Goal: Task Accomplishment & Management: Use online tool/utility

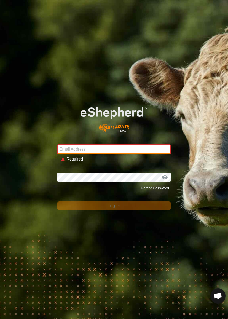
type input "[EMAIL_ADDRESS][DOMAIN_NAME]"
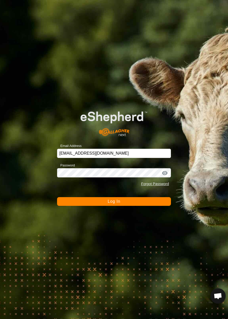
click at [106, 202] on button "Log In" at bounding box center [114, 201] width 114 height 9
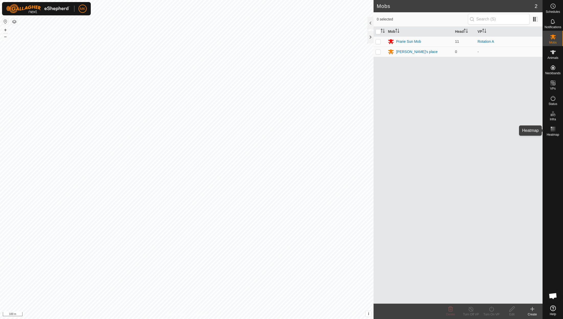
click at [554, 128] on icon at bounding box center [553, 129] width 6 height 6
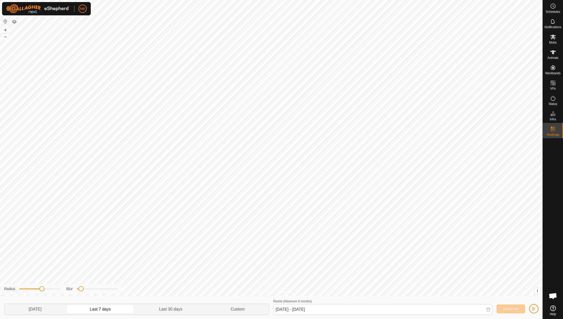
click at [489, 310] on icon at bounding box center [488, 309] width 4 height 4
click at [344, 244] on span "9" at bounding box center [343, 244] width 8 height 8
click at [286, 254] on span "12" at bounding box center [284, 254] width 8 height 8
click at [505, 309] on span "Generate" at bounding box center [511, 308] width 16 height 4
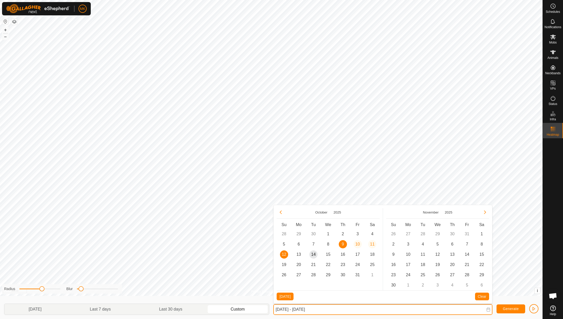
click at [339, 308] on input "[DATE] - [DATE]" at bounding box center [382, 309] width 219 height 11
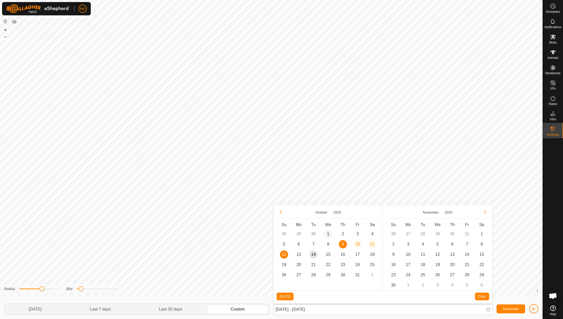
click at [328, 231] on span "1" at bounding box center [328, 234] width 8 height 8
click at [315, 244] on span "7" at bounding box center [313, 244] width 8 height 8
click at [505, 309] on span "Generate" at bounding box center [511, 308] width 16 height 4
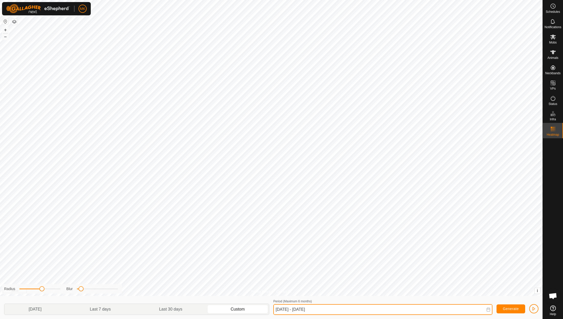
click at [331, 310] on input "[DATE] - [DATE]" at bounding box center [382, 309] width 219 height 11
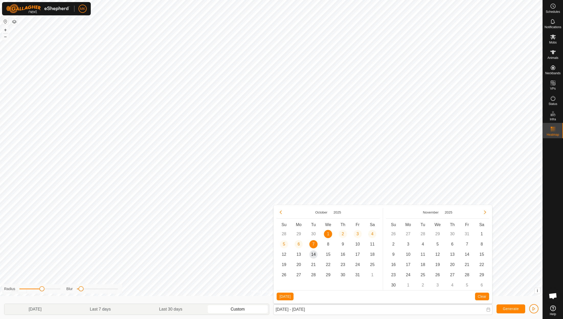
click at [284, 232] on td "28" at bounding box center [284, 234] width 15 height 10
click at [282, 211] on button "Previous Month" at bounding box center [281, 212] width 8 height 8
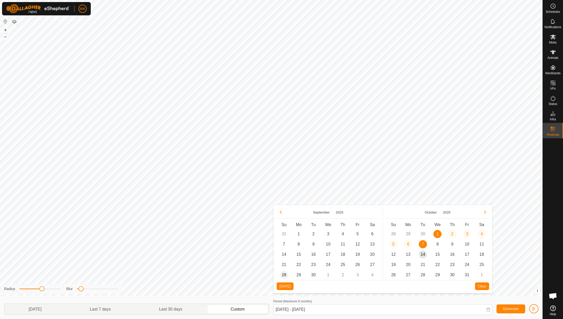
click at [283, 273] on span "28" at bounding box center [284, 275] width 8 height 8
click at [438, 233] on span "1" at bounding box center [437, 234] width 8 height 8
click at [509, 308] on span "Generate" at bounding box center [511, 308] width 16 height 4
click at [96, 306] on p-togglebutton "Last 7 days" at bounding box center [100, 309] width 69 height 11
click at [191, 308] on p-togglebutton "Last 30 days" at bounding box center [171, 309] width 72 height 11
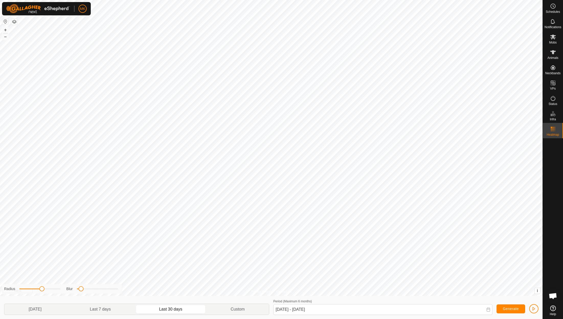
type input "[DATE] - [DATE]"
click at [551, 55] on icon at bounding box center [553, 52] width 6 height 6
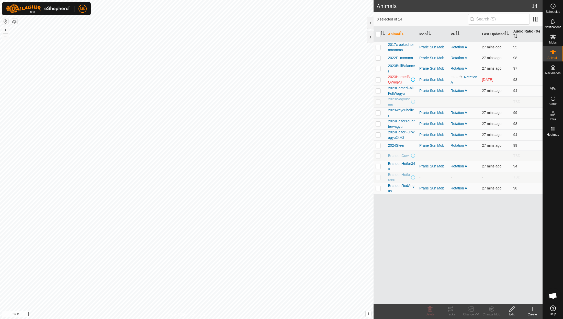
click at [523, 33] on th "Audio Ratio (%)" at bounding box center [526, 34] width 31 height 15
